Goal: Task Accomplishment & Management: Manage account settings

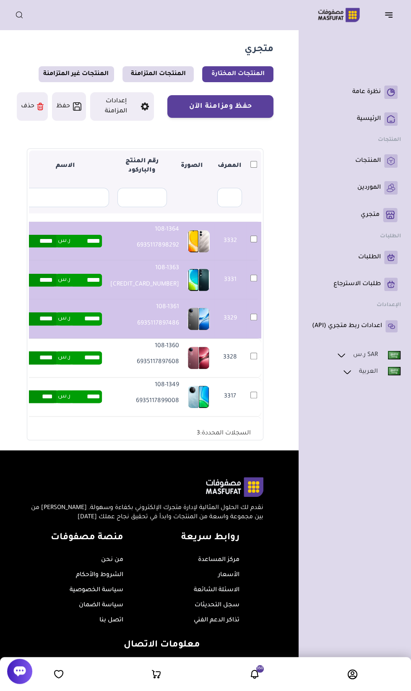
click at [240, 356] on td "3328" at bounding box center [230, 357] width 32 height 39
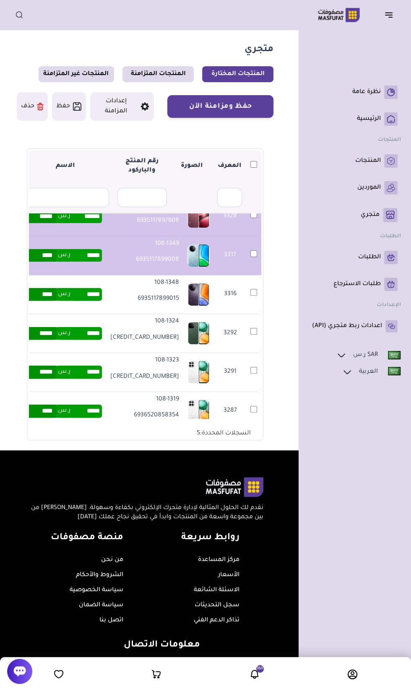
scroll to position [149, 0]
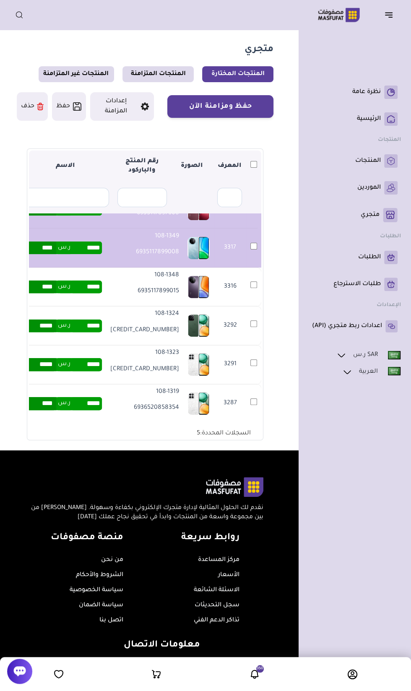
click at [256, 299] on td "3316" at bounding box center [253, 286] width 15 height 39
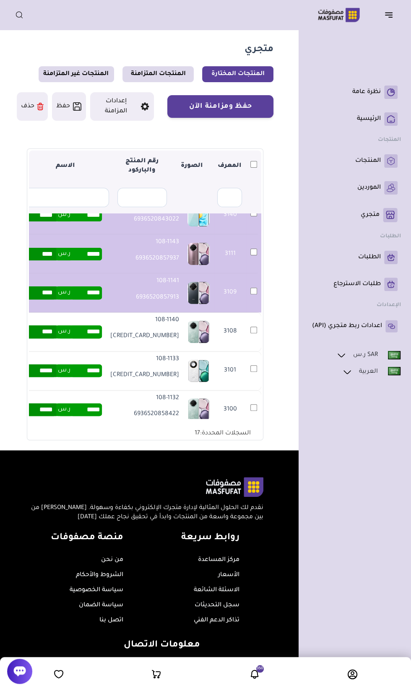
scroll to position [582, 0]
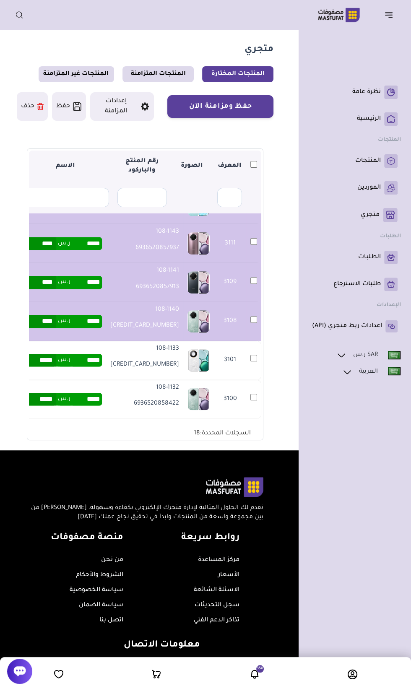
click at [238, 360] on td "3101" at bounding box center [230, 360] width 32 height 39
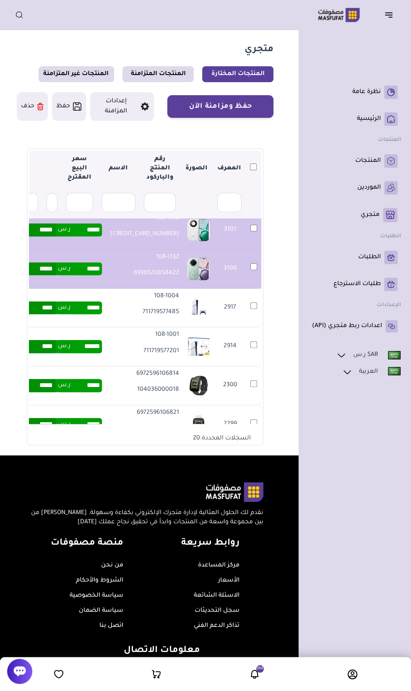
scroll to position [725, 0]
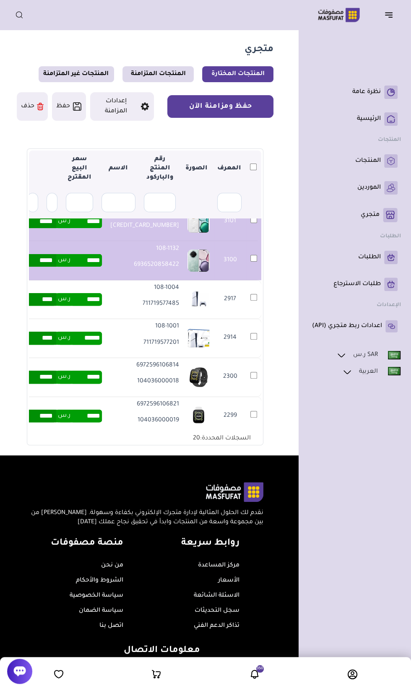
click at [196, 106] on button "حفظ ومزامنة الآن" at bounding box center [220, 106] width 106 height 23
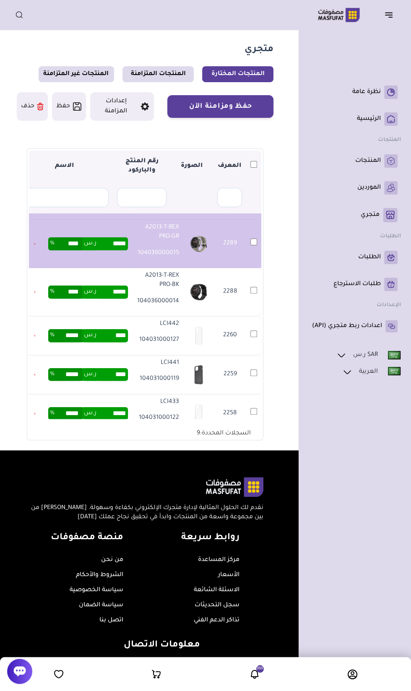
scroll to position [347, 0]
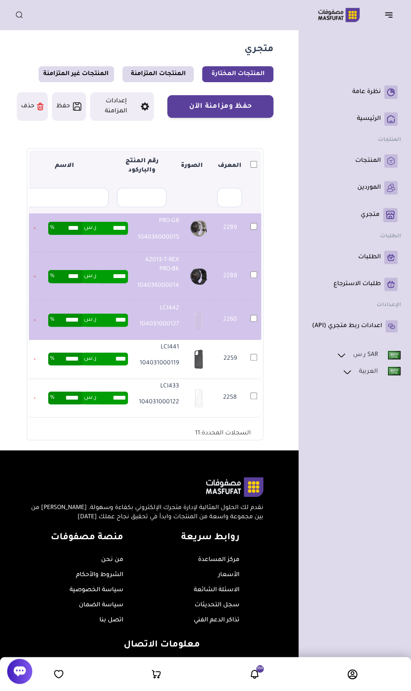
click at [239, 378] on td "2259" at bounding box center [230, 358] width 32 height 39
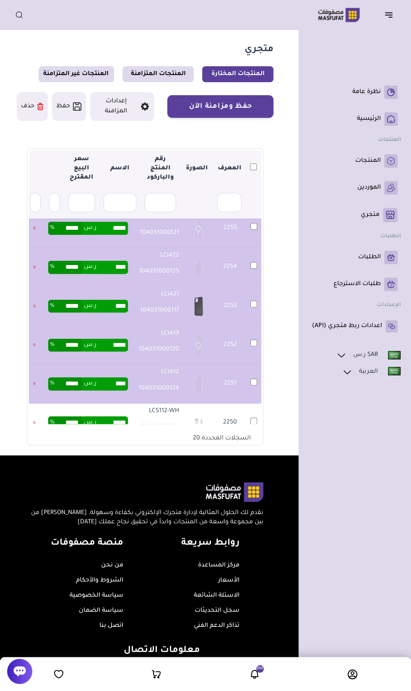
scroll to position [0, 0]
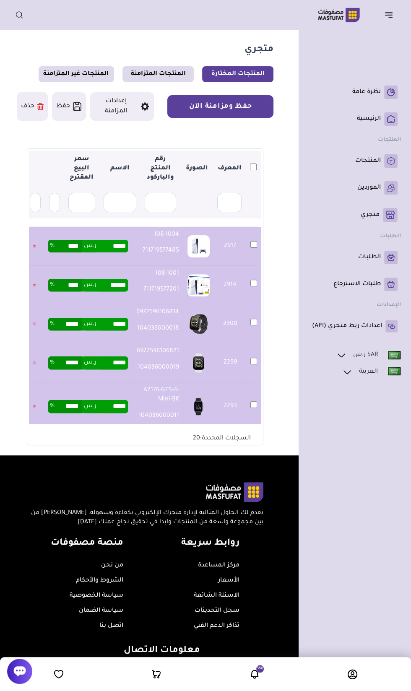
click at [210, 106] on button "حفظ ومزامنة الآن" at bounding box center [220, 106] width 106 height 23
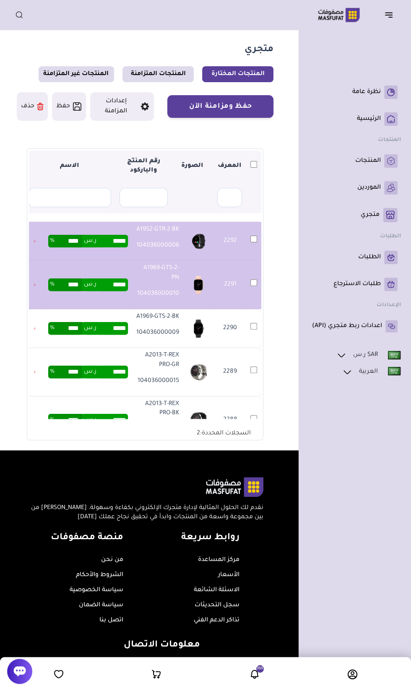
click at [240, 347] on td "2290" at bounding box center [230, 328] width 32 height 39
click at [236, 387] on td "2289" at bounding box center [230, 371] width 32 height 48
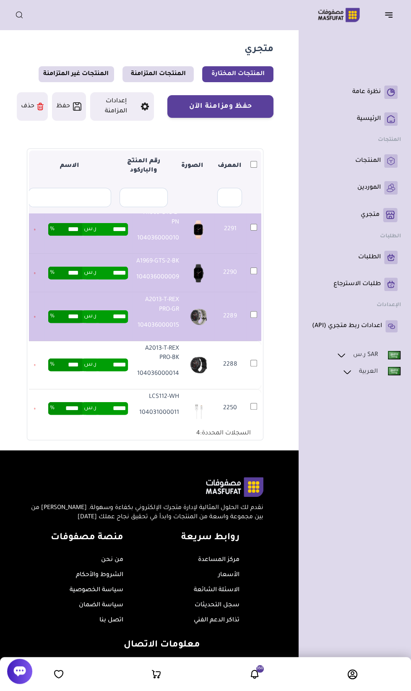
scroll to position [134, 0]
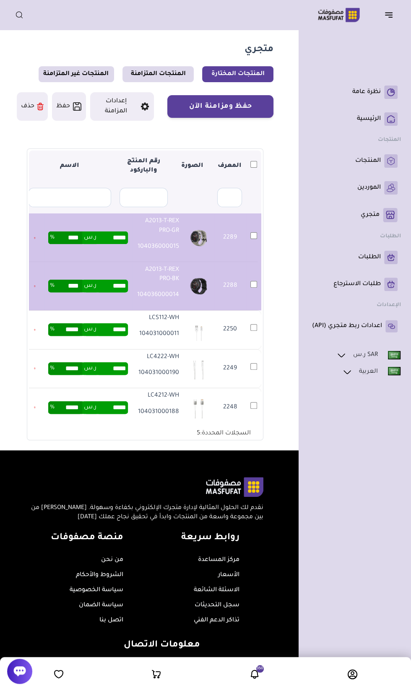
click at [247, 349] on td "2250" at bounding box center [253, 329] width 15 height 39
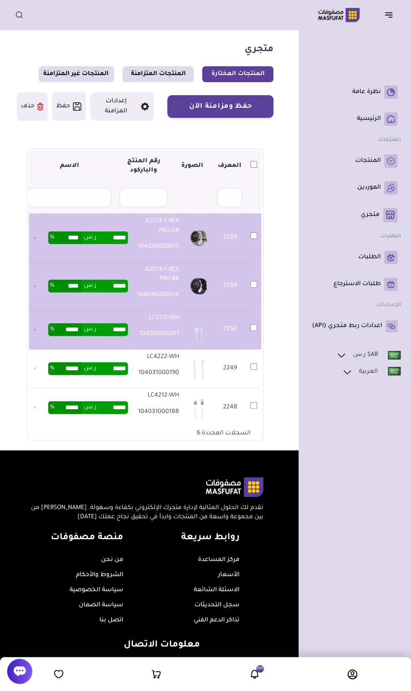
click at [238, 383] on td "2249" at bounding box center [230, 368] width 32 height 39
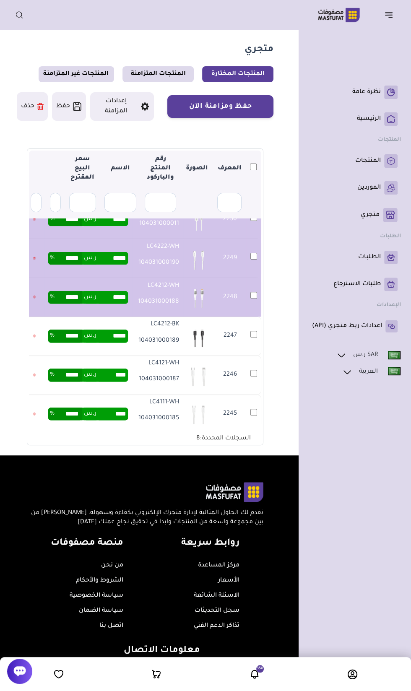
scroll to position [0, 0]
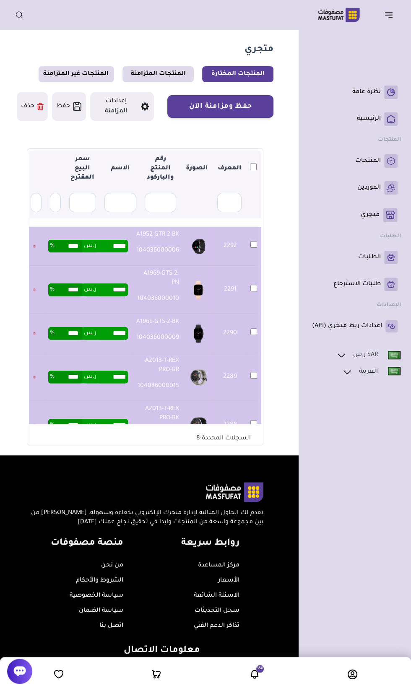
click at [242, 353] on td "2290" at bounding box center [230, 333] width 32 height 39
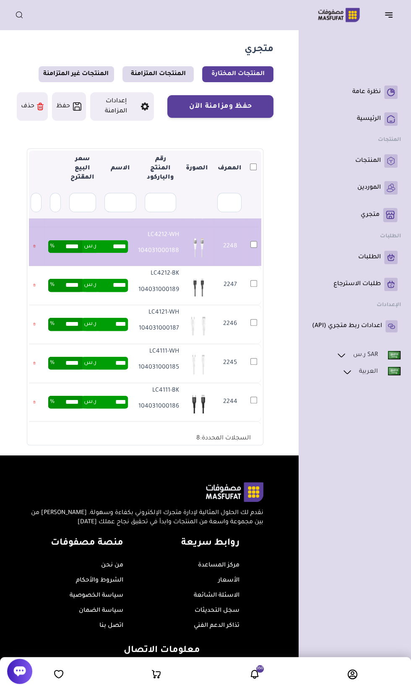
scroll to position [304, 0]
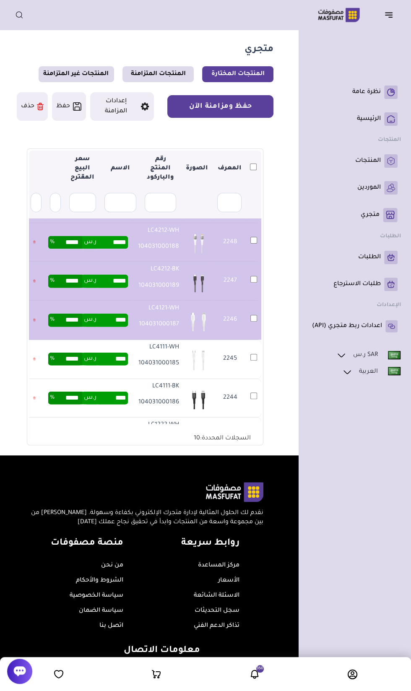
click at [203, 105] on button "حفظ ومزامنة الآن" at bounding box center [220, 106] width 106 height 23
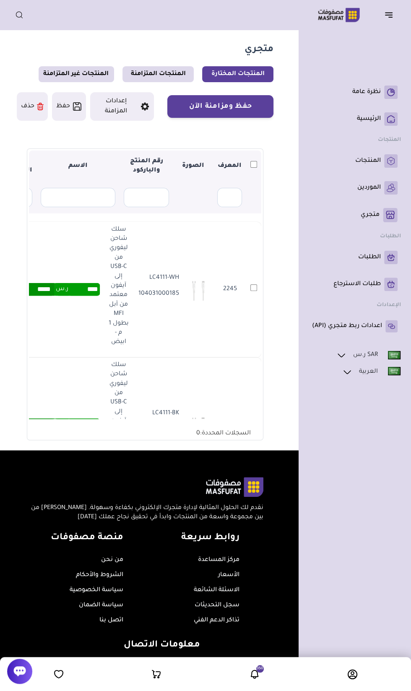
click at [239, 295] on td "2245" at bounding box center [230, 289] width 32 height 135
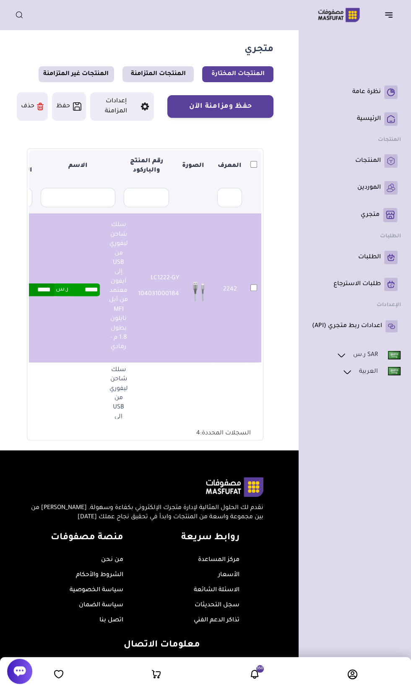
scroll to position [455, 0]
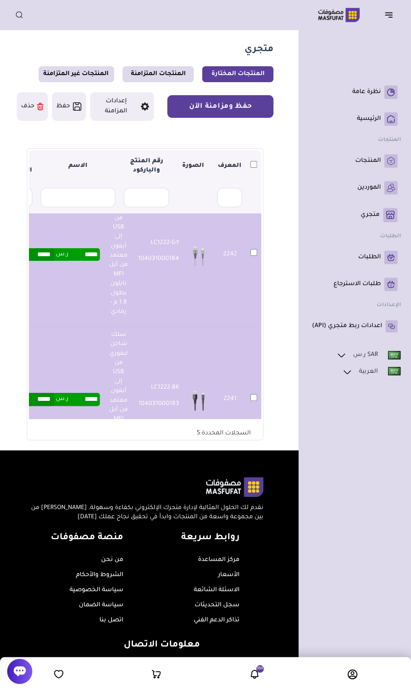
click at [213, 107] on button "حفظ ومزامنة الآن" at bounding box center [220, 106] width 106 height 23
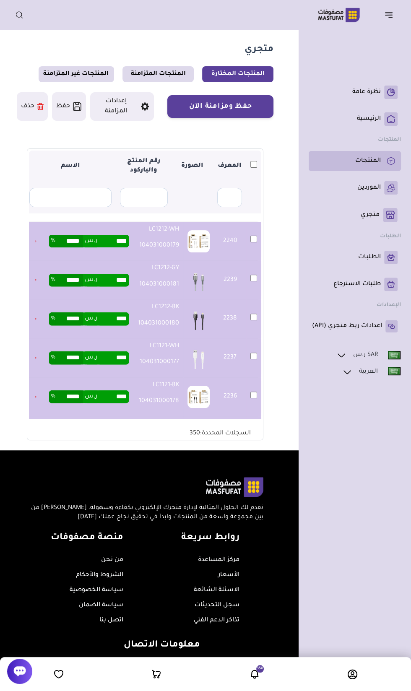
click at [352, 162] on link "المنتجات" at bounding box center [354, 160] width 85 height 13
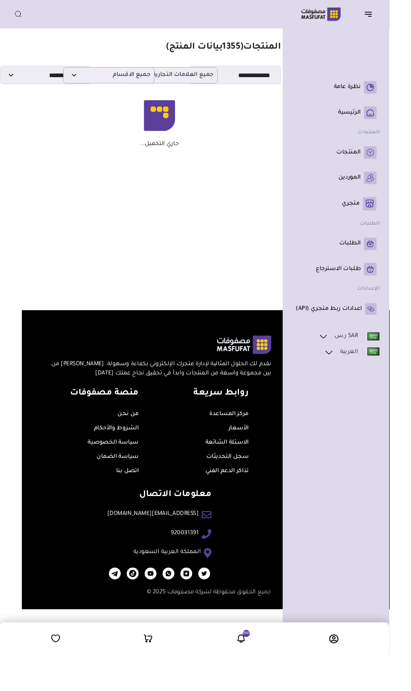
scroll to position [0, -23]
click at [347, 679] on icon at bounding box center [352, 674] width 10 height 10
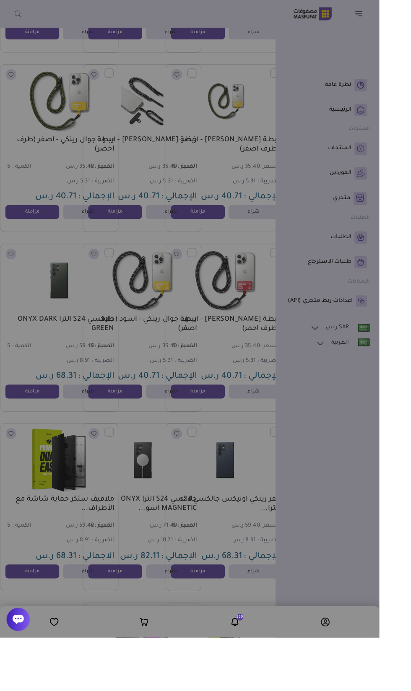
scroll to position [0, -34]
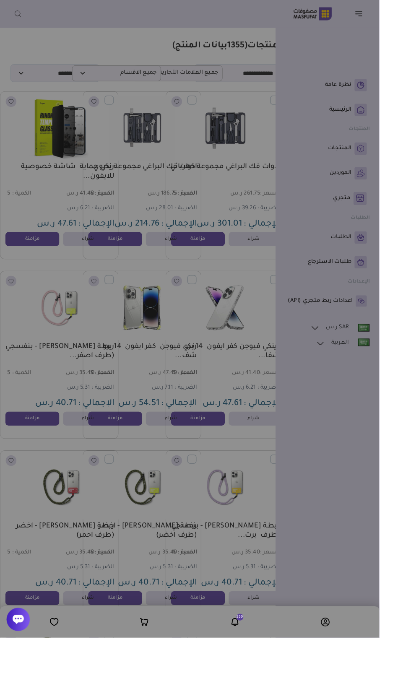
click at [164, 530] on div "محفظتي بيانات حسابي" at bounding box center [205, 345] width 411 height 691
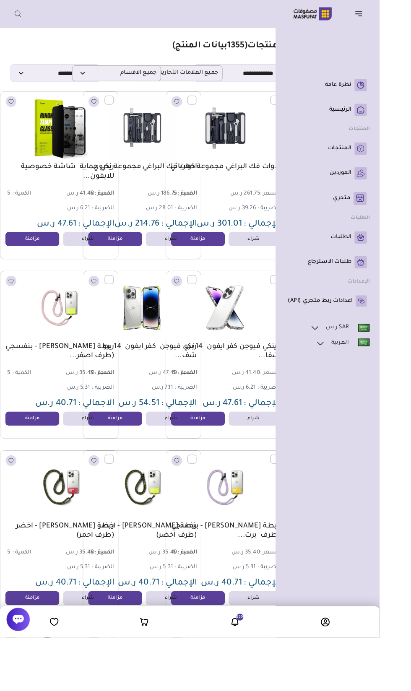
click at [347, 679] on icon at bounding box center [352, 674] width 10 height 10
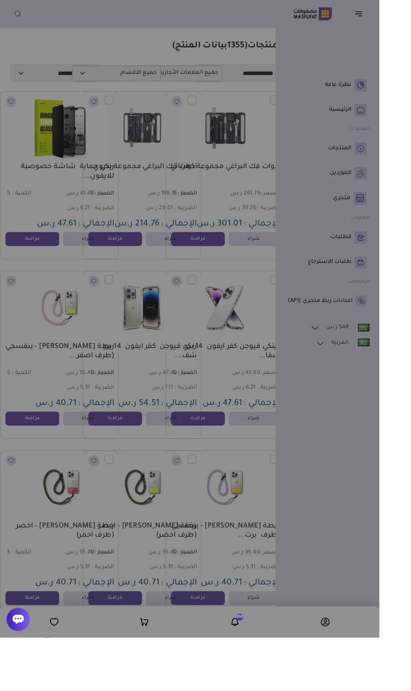
click at [129, 475] on div "محفظتي بيانات حسابي" at bounding box center [205, 345] width 411 height 691
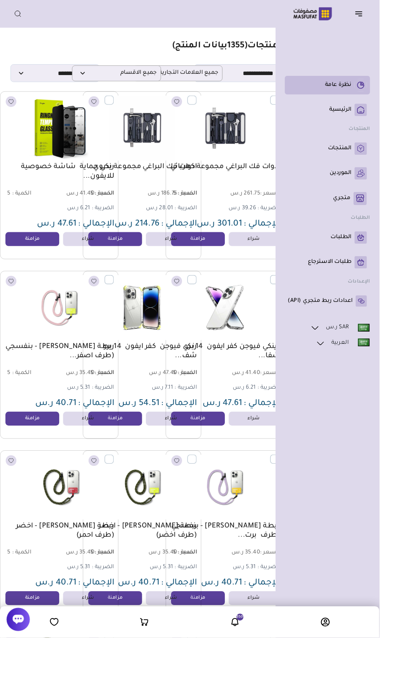
click at [353, 99] on link "نظرة عامة" at bounding box center [354, 91] width 85 height 13
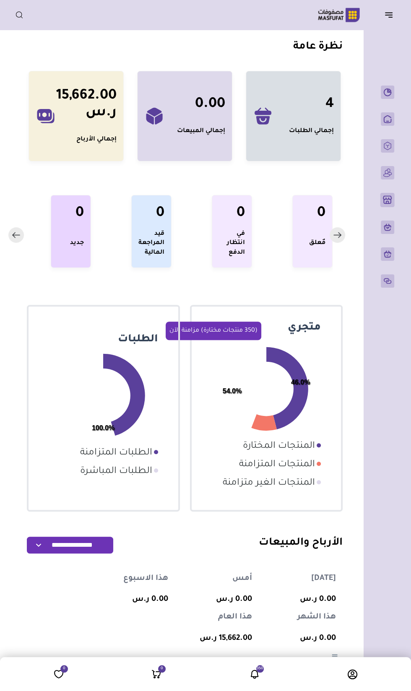
scroll to position [0, -52]
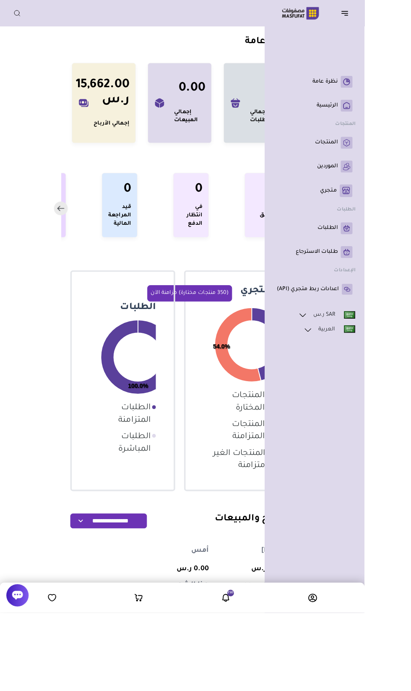
click at [332, 690] on div "محفظتي" at bounding box center [205, 674] width 411 height 34
click at [347, 679] on icon at bounding box center [352, 674] width 10 height 10
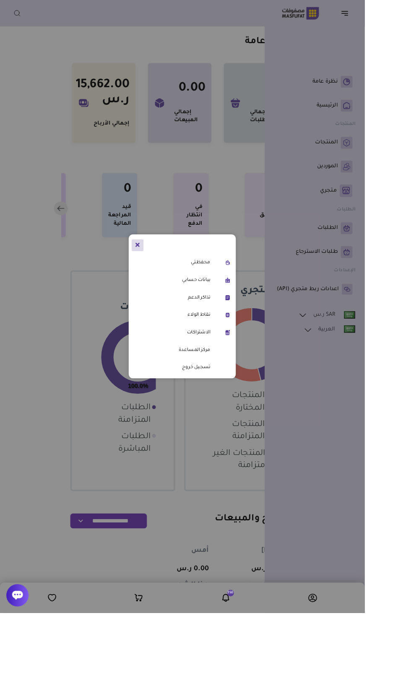
click at [197, 301] on link "محفظتي" at bounding box center [192, 296] width 89 height 10
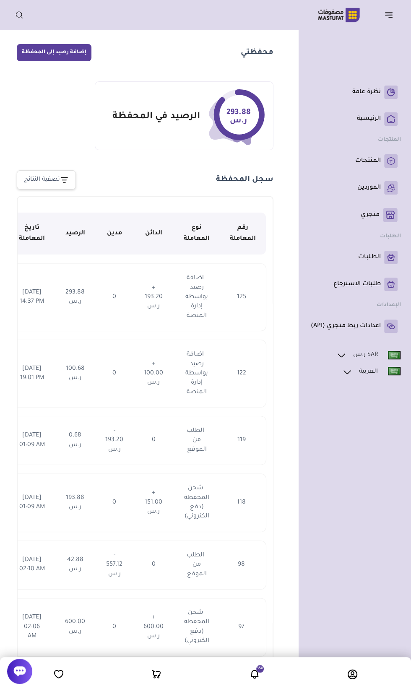
scroll to position [0, -15]
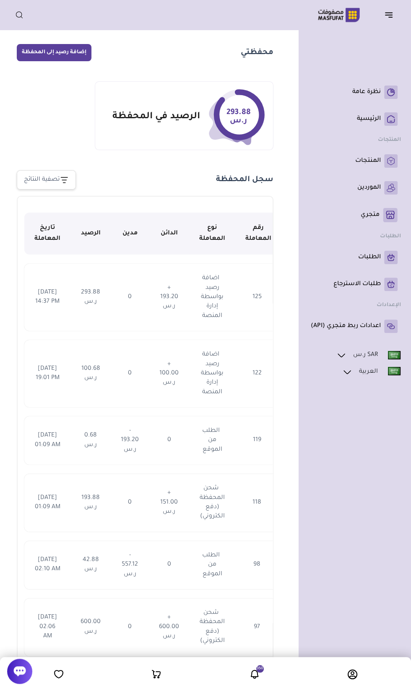
click at [385, 33] on div "نظرة عامة" at bounding box center [354, 345] width 112 height 691
click at [388, 13] on icon "button" at bounding box center [388, 13] width 7 height 0
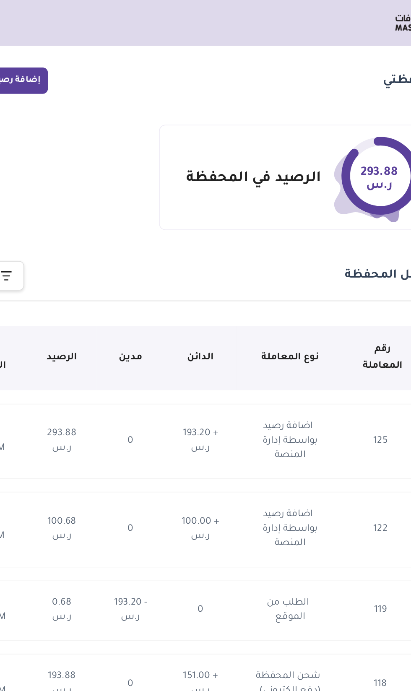
scroll to position [0, 0]
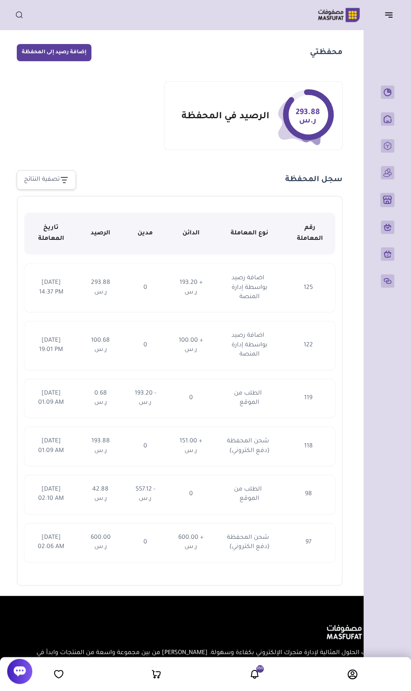
click at [391, 15] on icon "button" at bounding box center [388, 15] width 7 height 0
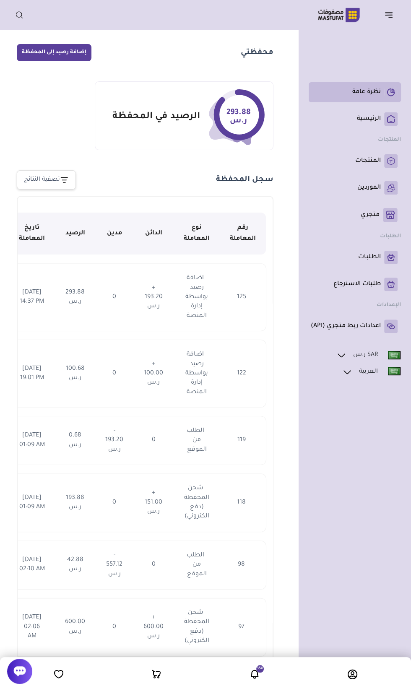
click at [380, 97] on link "نظرة عامة" at bounding box center [354, 91] width 85 height 13
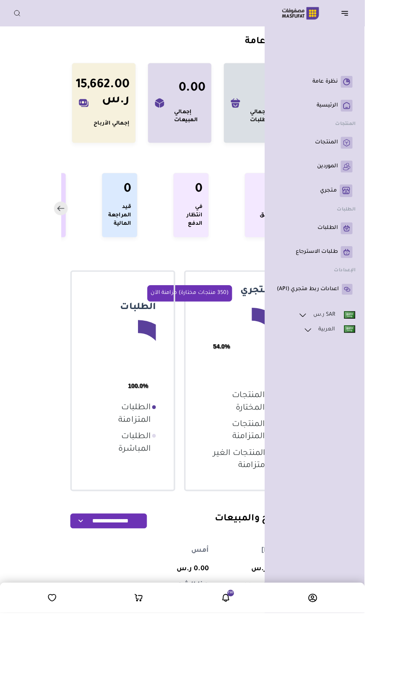
scroll to position [0, -52]
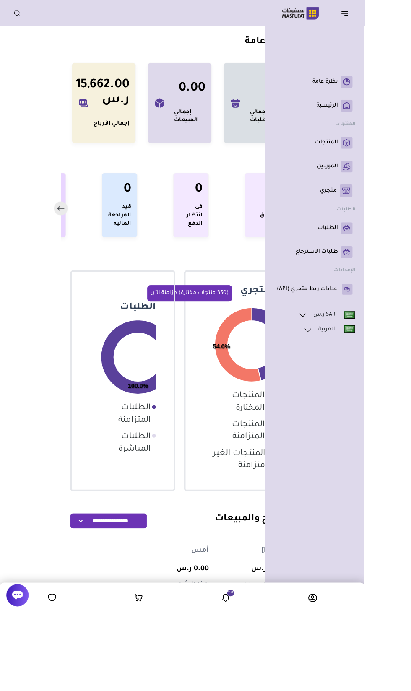
click at [397, 22] on button "button" at bounding box center [391, 15] width 26 height 16
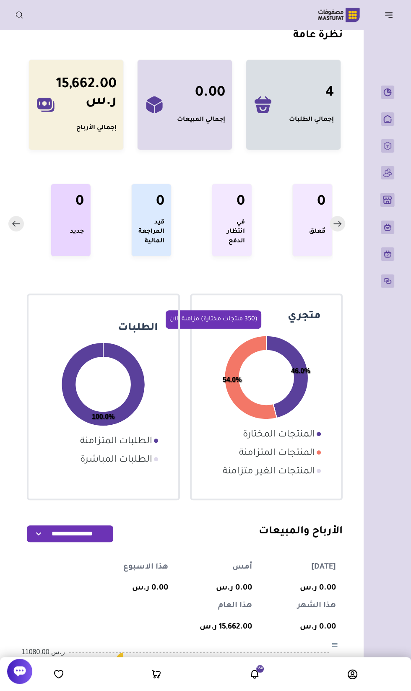
scroll to position [0, 0]
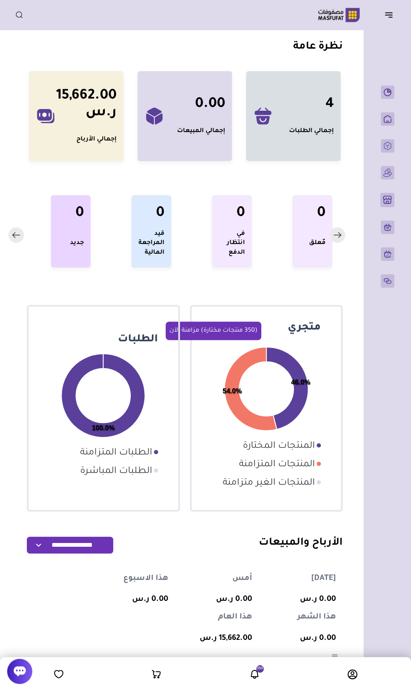
click at [394, 24] on header "باب الخير رقم المتجر : 1079" at bounding box center [205, 15] width 411 height 30
click at [388, 29] on header "باب الخير رقم المتجر : 1079" at bounding box center [205, 15] width 411 height 30
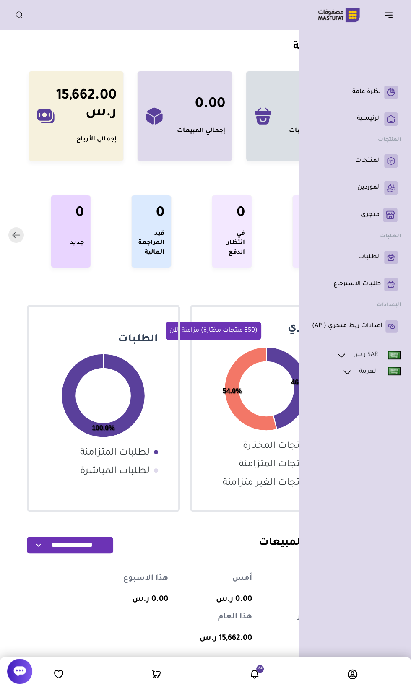
click at [390, 34] on div "نظرة عامة" at bounding box center [354, 345] width 112 height 691
click at [383, 123] on link "الرئيسية" at bounding box center [354, 118] width 85 height 13
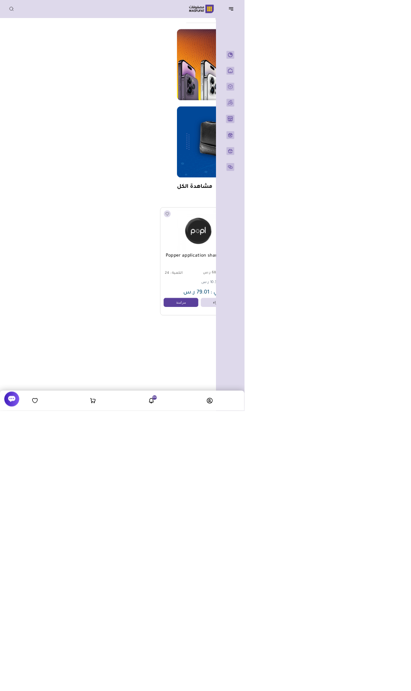
scroll to position [0, -280]
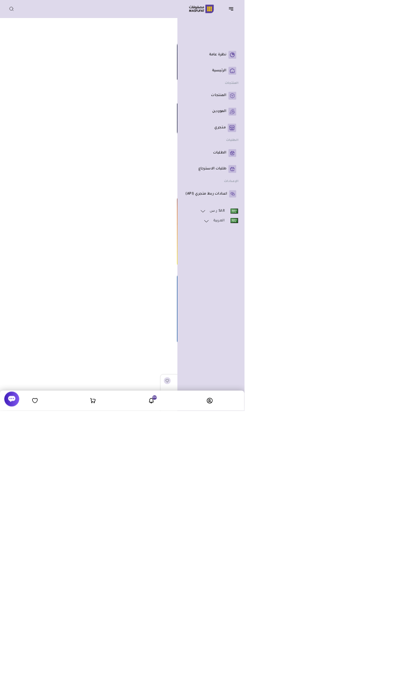
click at [397, 32] on div "نظرة عامة" at bounding box center [354, 345] width 112 height 691
click at [390, 194] on rect at bounding box center [390, 187] width 13 height 13
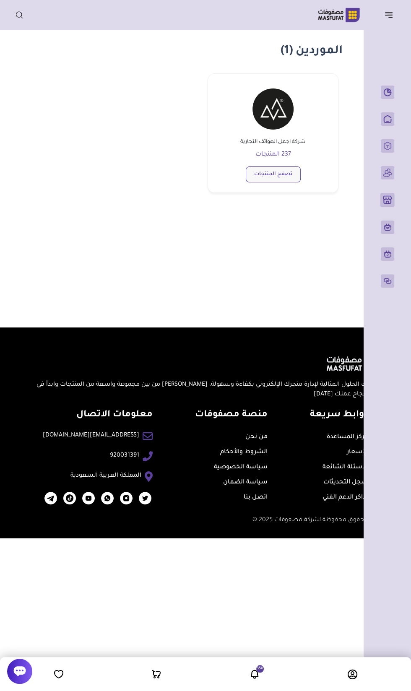
click at [282, 175] on link "تصفح المنتجات" at bounding box center [273, 174] width 55 height 16
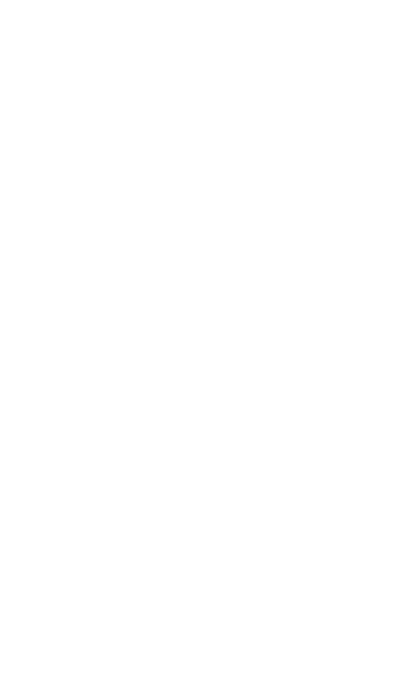
scroll to position [0, -277]
select select "*"
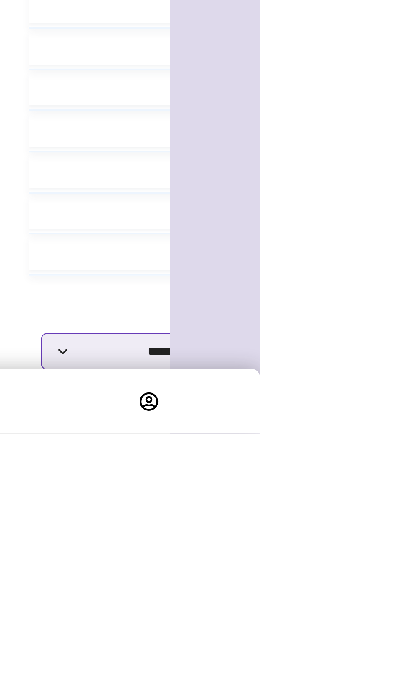
click at [309, 650] on select "**********" at bounding box center [345, 647] width 101 height 19
select select
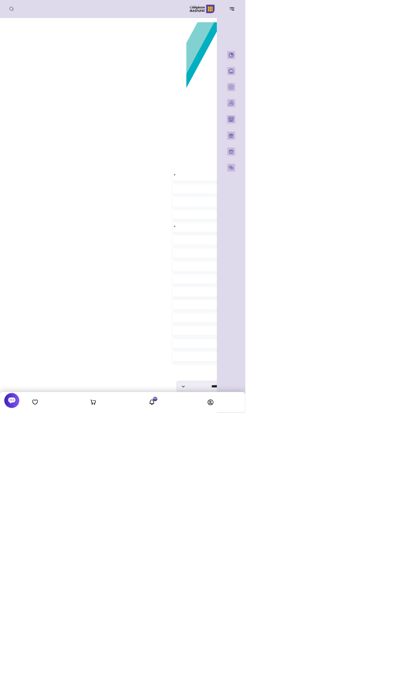
click at [388, 18] on icon "button" at bounding box center [388, 15] width 10 height 10
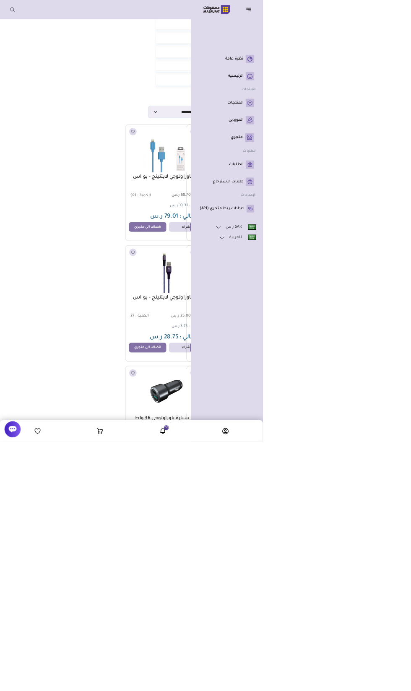
scroll to position [593, -231]
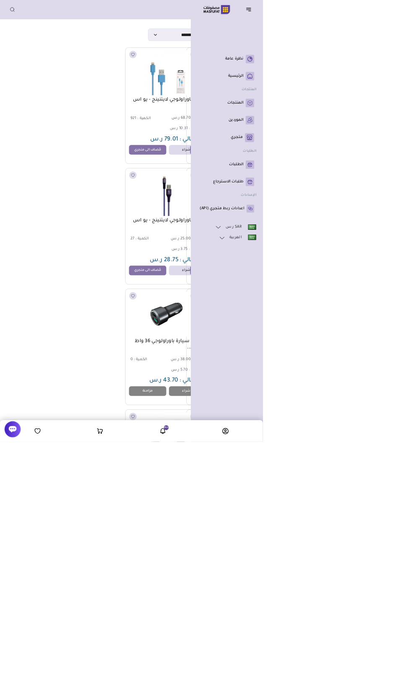
click at [390, 17] on icon "button" at bounding box center [390, 17] width 3 height 0
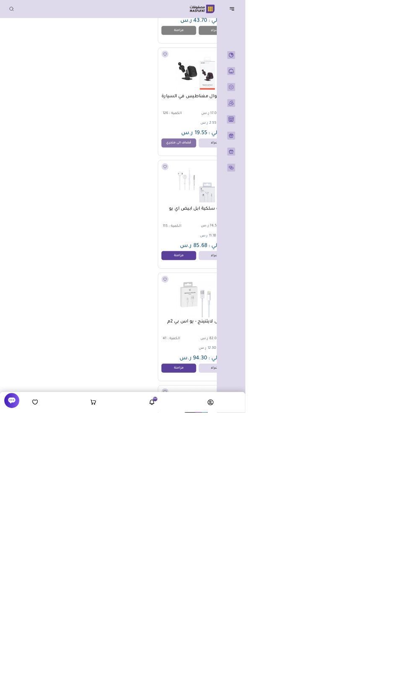
scroll to position [1154, -277]
click at [347, 679] on icon at bounding box center [352, 674] width 10 height 10
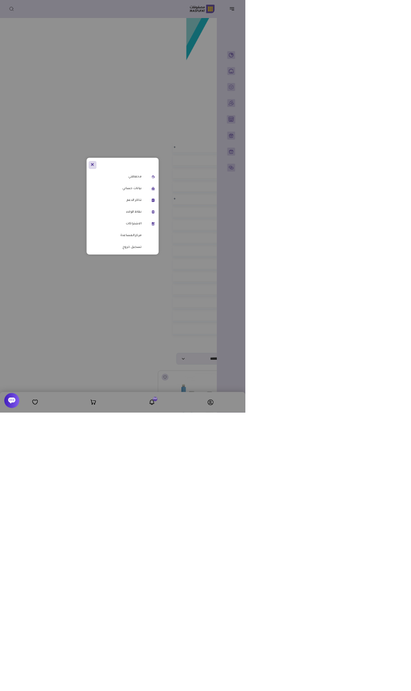
scroll to position [0, -277]
click at [148, 301] on link "محفظتي" at bounding box center [192, 296] width 89 height 10
